Goal: Navigation & Orientation: Go to known website

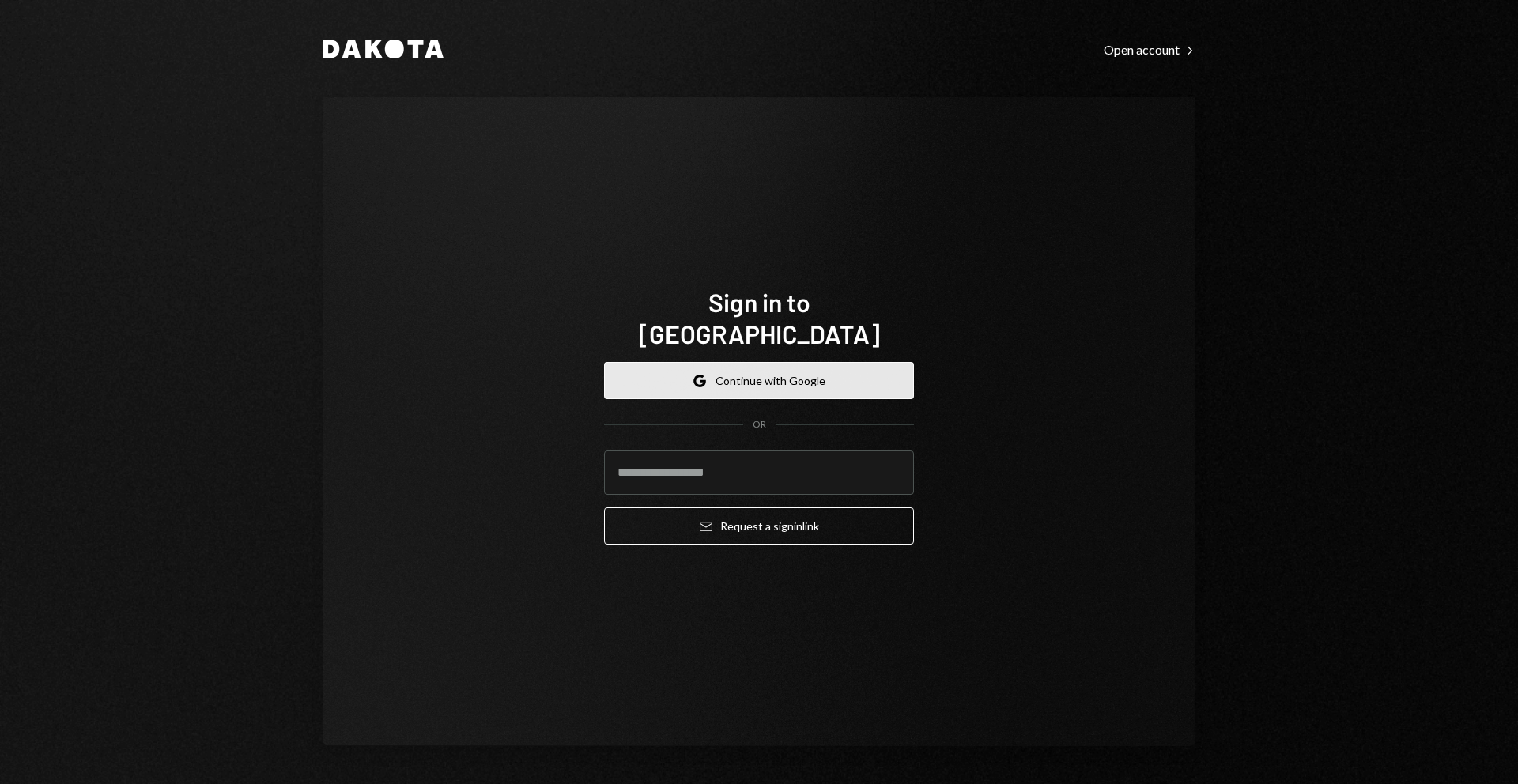
click at [807, 362] on button "Google Continue with Google" at bounding box center [759, 380] width 310 height 37
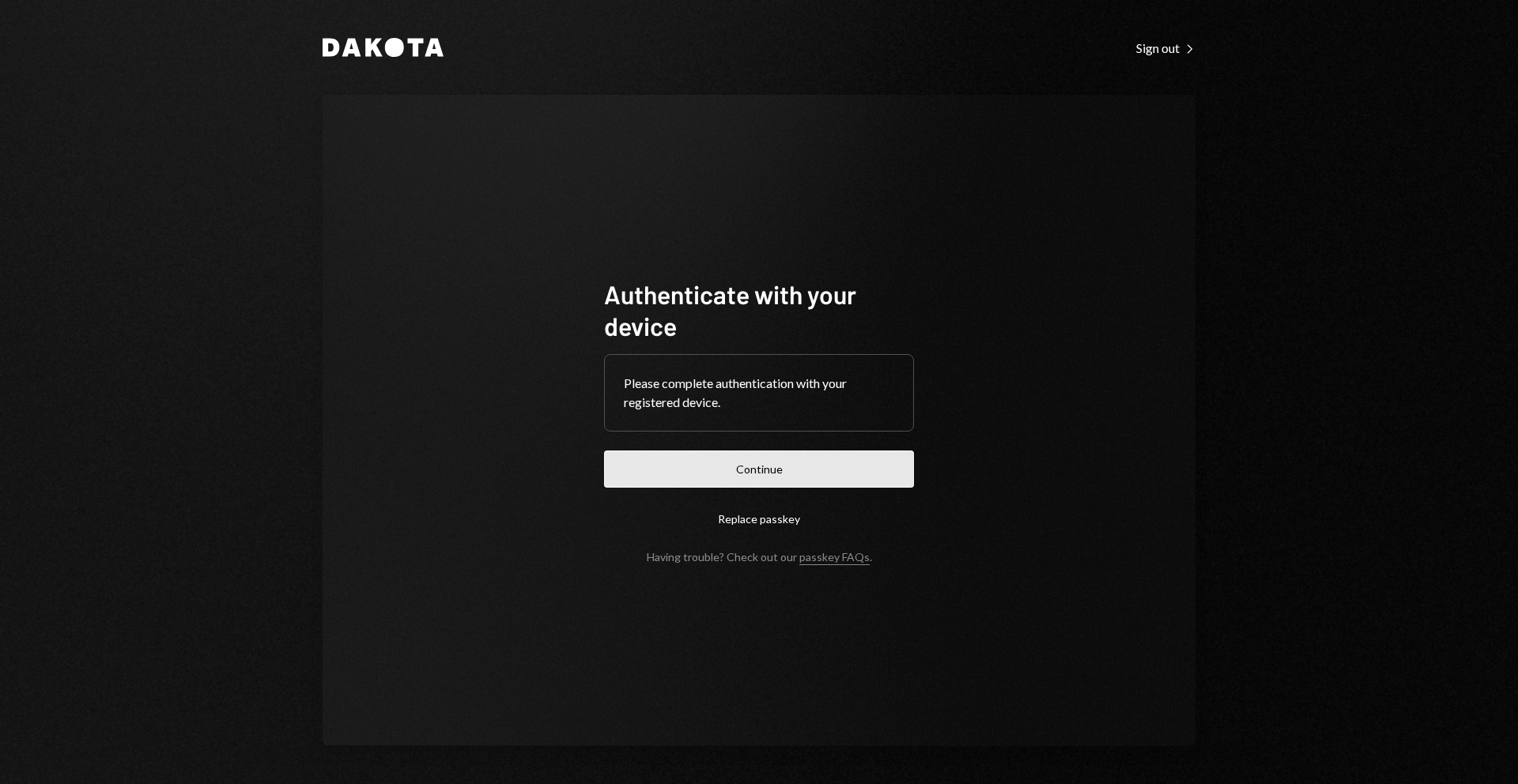
click at [809, 480] on button "Continue" at bounding box center [759, 468] width 310 height 37
